Goal: Transaction & Acquisition: Obtain resource

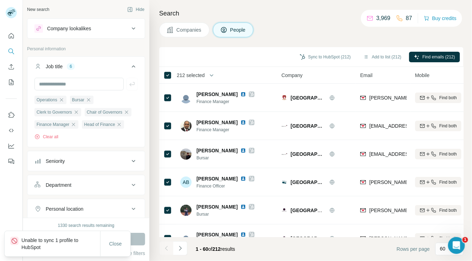
scroll to position [1537, 0]
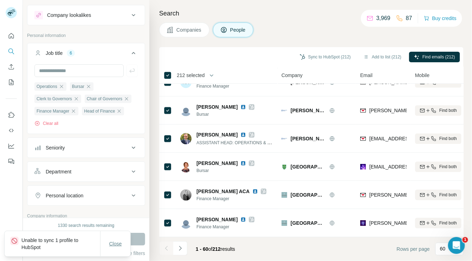
click at [116, 243] on span "Close" at bounding box center [115, 243] width 13 height 7
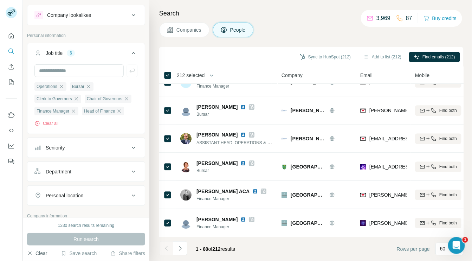
click at [40, 252] on button "Clear" at bounding box center [37, 253] width 20 height 7
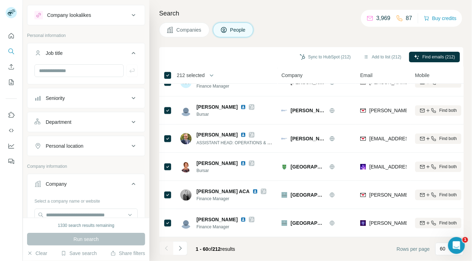
click at [171, 25] on button "Companies" at bounding box center [184, 30] width 50 height 15
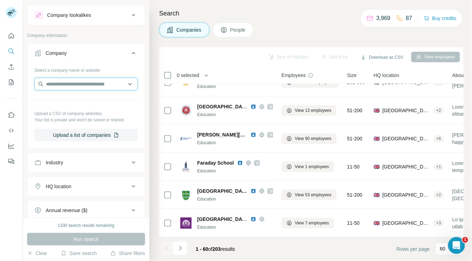
click at [70, 81] on input "text" at bounding box center [85, 84] width 103 height 13
paste input "**********"
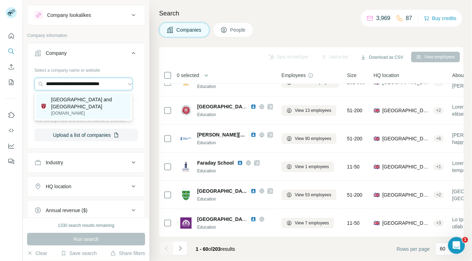
type input "**********"
click at [70, 105] on p "Belmont Grosvenor School and Magic Tree Nursery" at bounding box center [89, 103] width 76 height 14
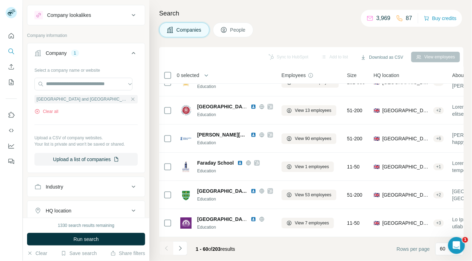
scroll to position [0, 0]
click at [234, 27] on span "People" at bounding box center [238, 29] width 16 height 7
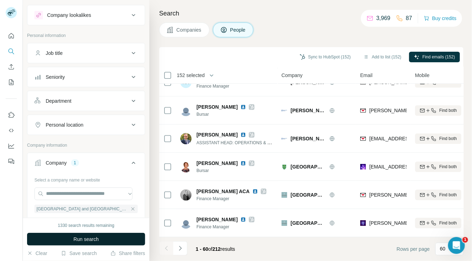
click at [118, 236] on button "Run search" at bounding box center [86, 239] width 118 height 13
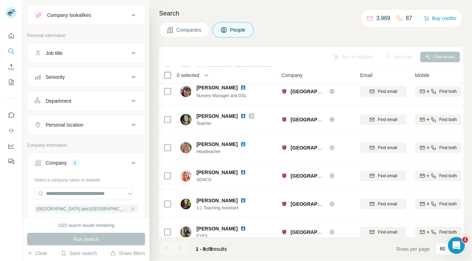
scroll to position [63, 0]
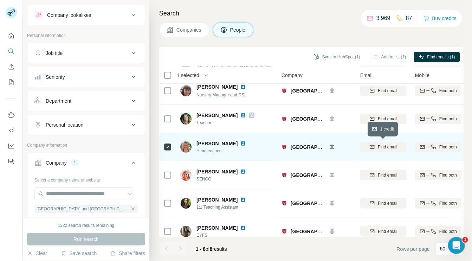
click at [392, 145] on span "Find email" at bounding box center [387, 147] width 19 height 6
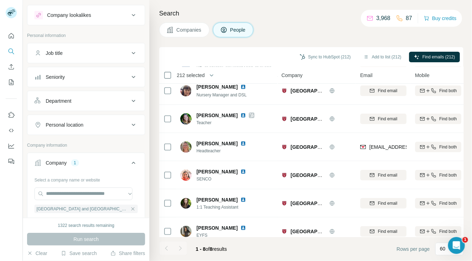
click at [200, 75] on span "212 selected" at bounding box center [191, 75] width 28 height 7
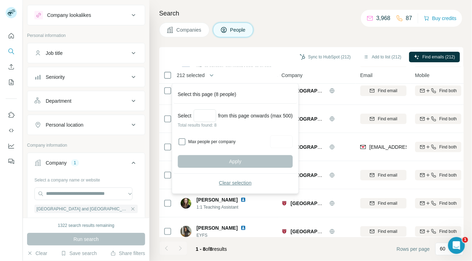
click at [234, 182] on span "Clear selection" at bounding box center [235, 182] width 33 height 7
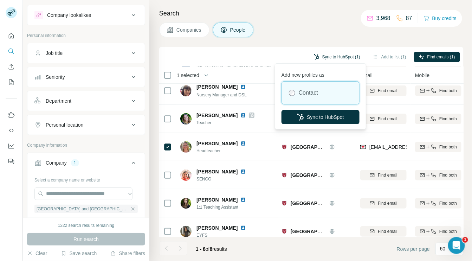
click at [334, 52] on button "Sync to HubSpot (1)" at bounding box center [337, 57] width 56 height 11
click at [326, 116] on button "Sync to HubSpot" at bounding box center [321, 117] width 78 height 14
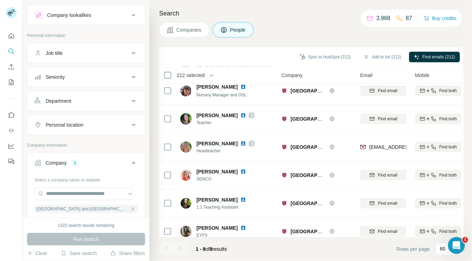
click at [184, 31] on span "Companies" at bounding box center [190, 29] width 26 height 7
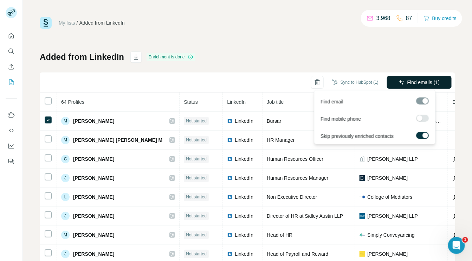
click at [399, 80] on icon "button" at bounding box center [402, 82] width 6 height 6
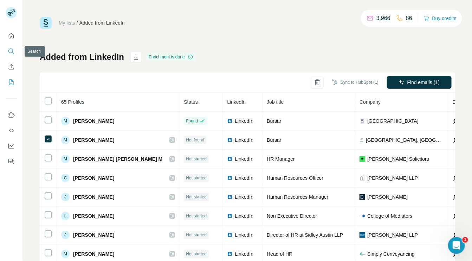
click at [9, 51] on icon "Search" at bounding box center [11, 51] width 7 height 7
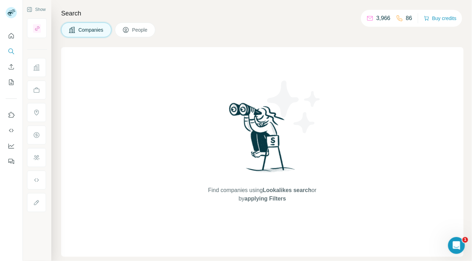
click at [135, 28] on span "People" at bounding box center [140, 29] width 16 height 7
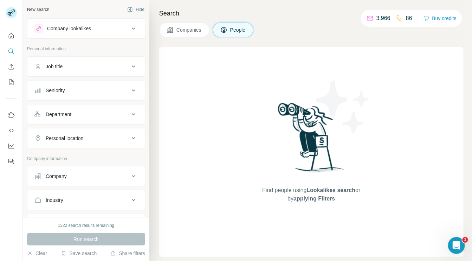
click at [110, 66] on div "Job title" at bounding box center [81, 66] width 95 height 7
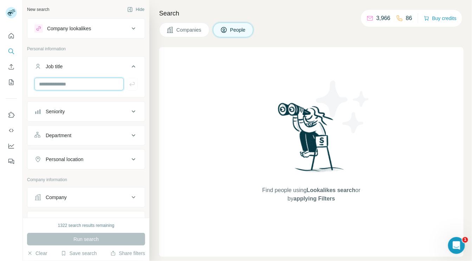
click at [85, 85] on input "text" at bounding box center [78, 84] width 89 height 13
type input "******"
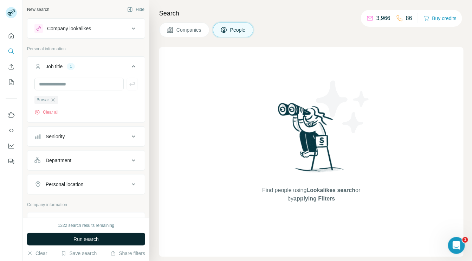
click at [96, 237] on span "Run search" at bounding box center [85, 239] width 25 height 7
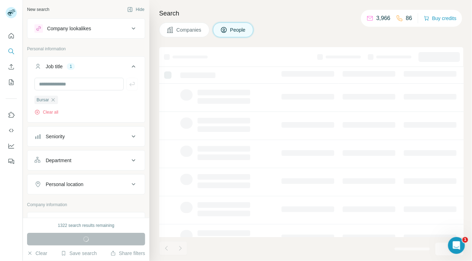
click at [129, 184] on icon at bounding box center [133, 184] width 8 height 8
click at [100, 198] on input "text" at bounding box center [85, 201] width 103 height 13
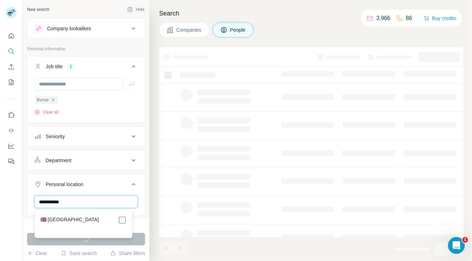
type input "**********"
click at [81, 220] on label "🇬🇧 [GEOGRAPHIC_DATA]" at bounding box center [69, 220] width 59 height 8
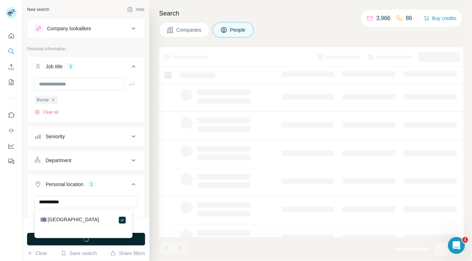
click at [27, 225] on div "1322 search results remaining" at bounding box center [86, 225] width 118 height 6
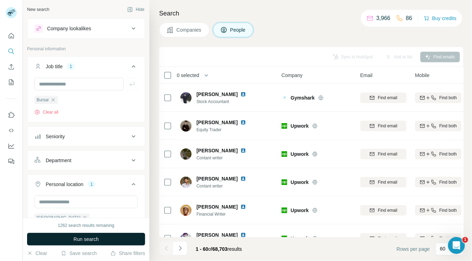
click at [121, 237] on button "Run search" at bounding box center [86, 239] width 118 height 13
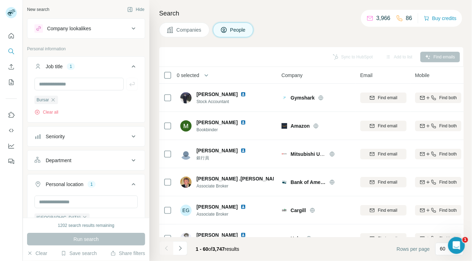
click at [129, 161] on icon at bounding box center [133, 160] width 8 height 8
click at [127, 175] on icon at bounding box center [130, 177] width 7 height 7
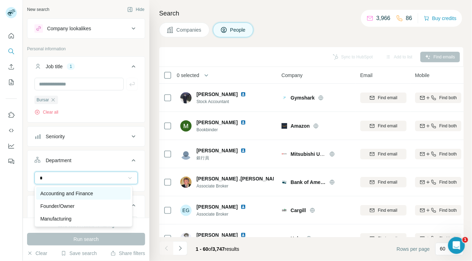
type input "*"
click at [103, 195] on div "Accounting and Finance" at bounding box center [83, 193] width 86 height 7
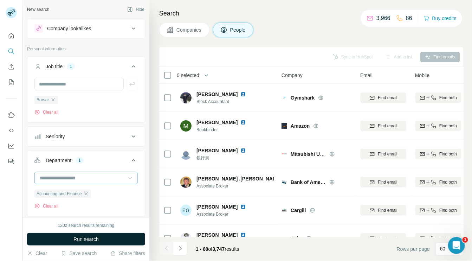
click at [100, 238] on button "Run search" at bounding box center [86, 239] width 118 height 13
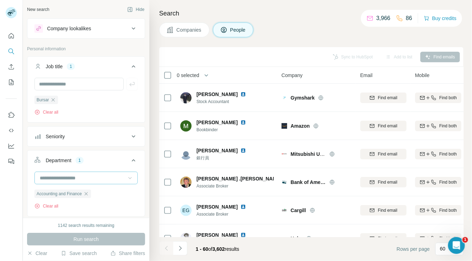
click at [84, 28] on div "Company lookalikes" at bounding box center [69, 28] width 44 height 7
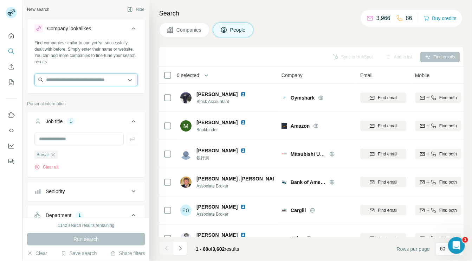
click at [77, 81] on input "text" at bounding box center [85, 79] width 103 height 13
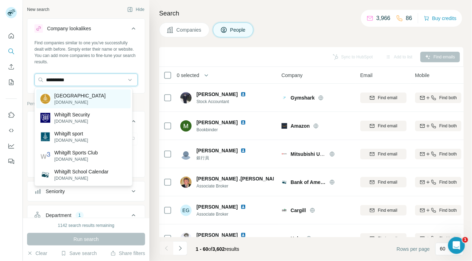
type input "**********"
click at [75, 100] on p "[DOMAIN_NAME]" at bounding box center [80, 102] width 51 height 6
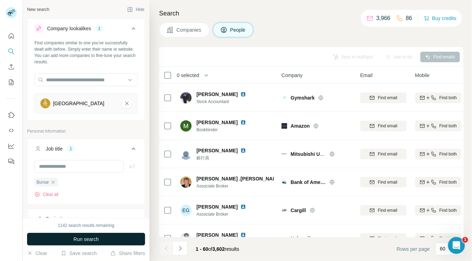
click at [88, 237] on span "Run search" at bounding box center [85, 239] width 25 height 7
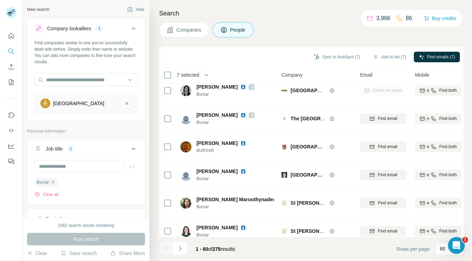
scroll to position [432, 0]
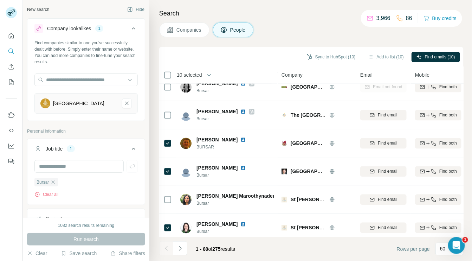
drag, startPoint x: 464, startPoint y: 118, endPoint x: 463, endPoint y: 127, distance: 8.5
click at [463, 127] on div "Search Companies People Sync to HubSpot (10) Add to list (10) Find emails (10) …" at bounding box center [310, 130] width 323 height 261
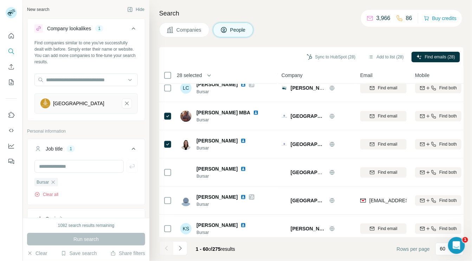
scroll to position [1537, 0]
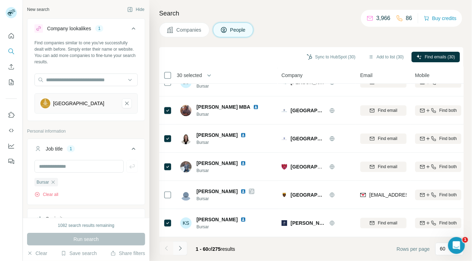
click at [181, 248] on icon "Navigate to next page" at bounding box center [180, 248] width 2 height 5
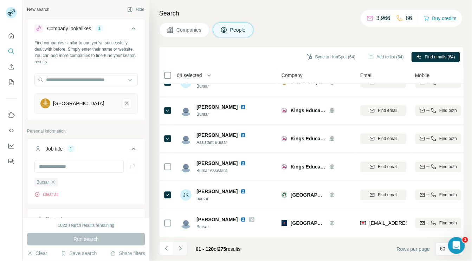
click at [180, 248] on icon "Navigate to next page" at bounding box center [180, 248] width 7 height 7
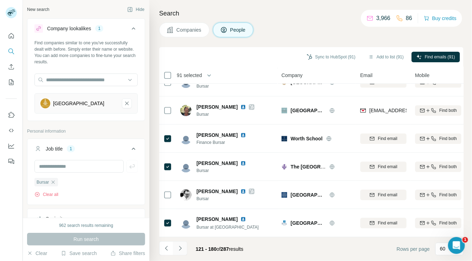
click at [180, 247] on icon "Navigate to next page" at bounding box center [180, 248] width 2 height 5
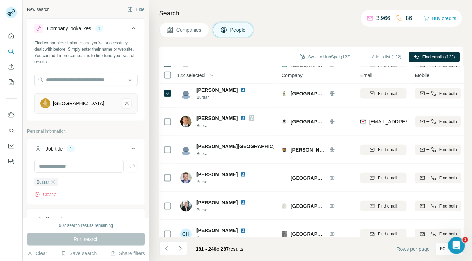
scroll to position [1168, 0]
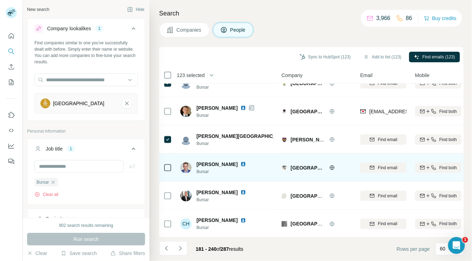
click at [168, 164] on icon at bounding box center [168, 168] width 8 height 8
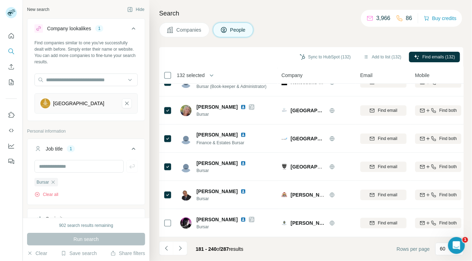
scroll to position [1537, 0]
click at [180, 248] on icon "Navigate to next page" at bounding box center [180, 248] width 2 height 5
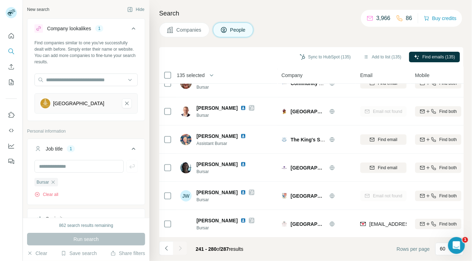
scroll to position [0, 0]
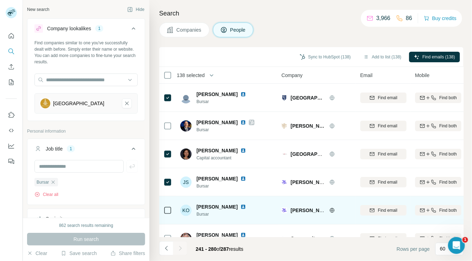
click at [165, 213] on div at bounding box center [168, 210] width 8 height 8
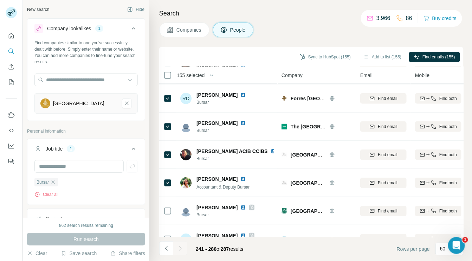
scroll to position [975, 0]
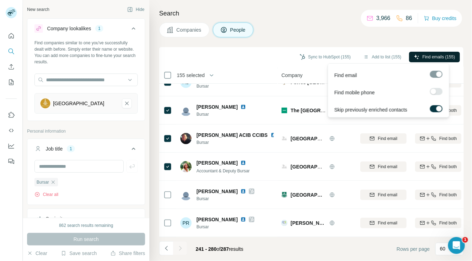
click at [419, 55] on button "Find emails (155)" at bounding box center [434, 57] width 51 height 11
